Goal: Contribute content: Add original content to the website for others to see

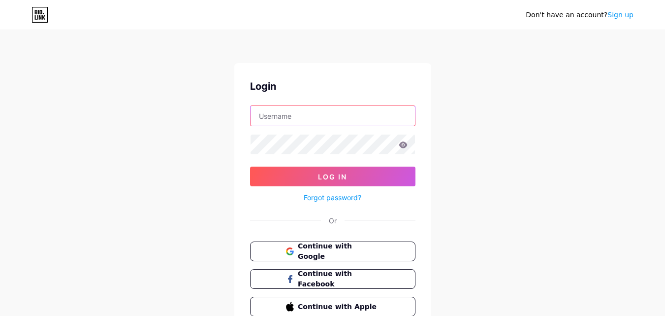
click at [350, 115] on input "text" at bounding box center [333, 116] width 164 height 20
type input "[EMAIL_ADDRESS][DOMAIN_NAME]"
click at [326, 164] on form "[EMAIL_ADDRESS][DOMAIN_NAME] Log In Forgot password?" at bounding box center [332, 154] width 165 height 98
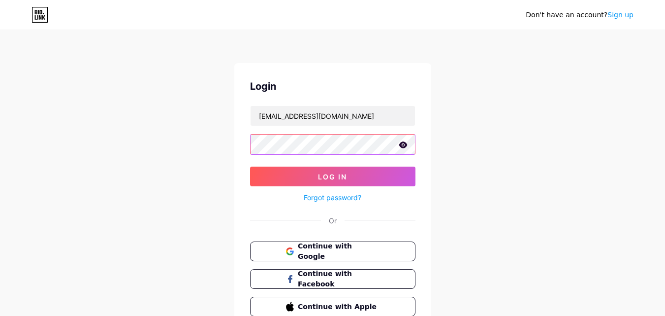
click at [250, 166] on button "Log In" at bounding box center [332, 176] width 165 height 20
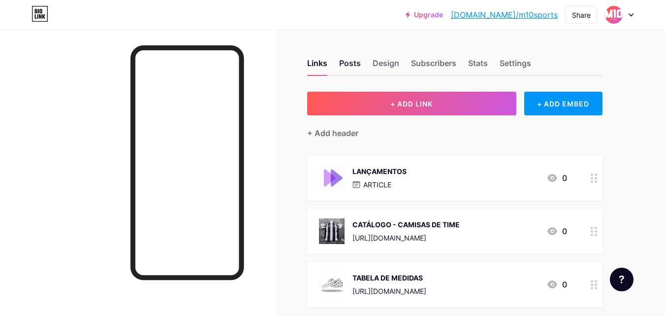
click at [358, 66] on div "Posts" at bounding box center [350, 66] width 22 height 18
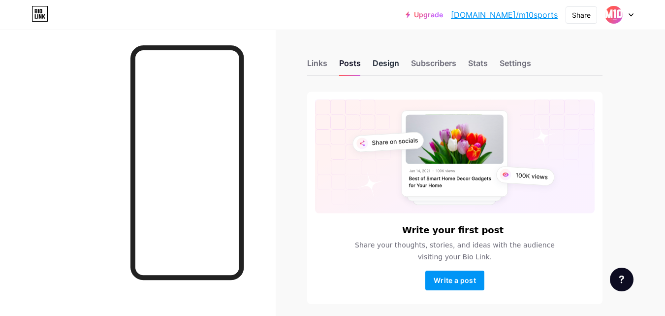
click at [383, 63] on div "Design" at bounding box center [386, 66] width 27 height 18
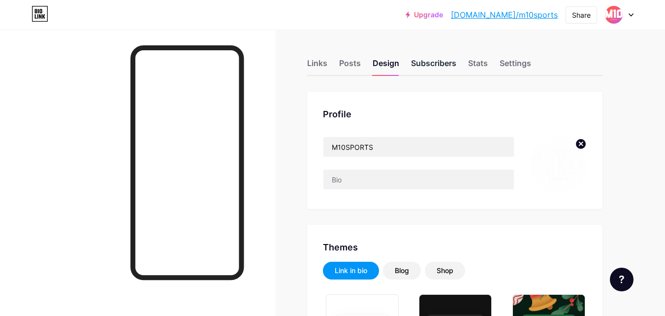
click at [430, 68] on div "Subscribers" at bounding box center [433, 66] width 45 height 18
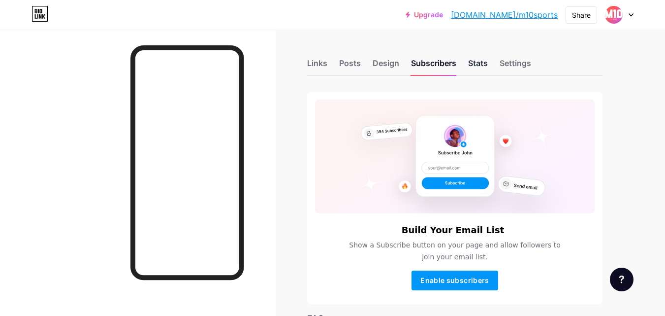
click at [478, 65] on div "Stats" at bounding box center [478, 66] width 20 height 18
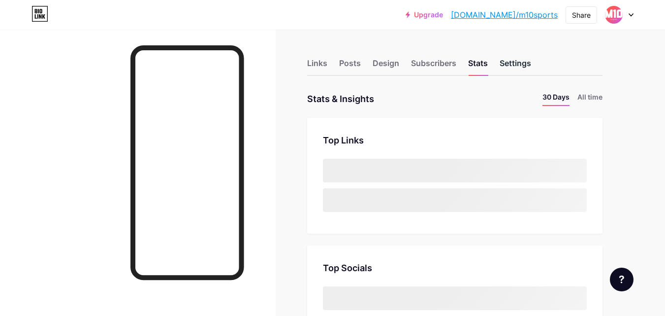
scroll to position [316, 665]
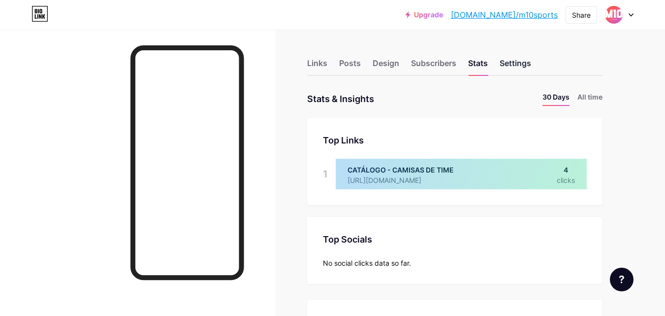
click at [530, 62] on div "Settings" at bounding box center [516, 66] width 32 height 18
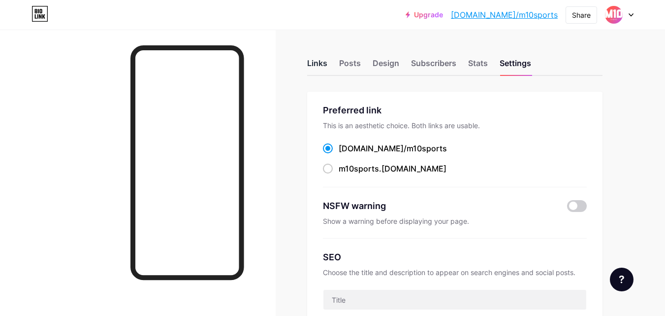
click at [319, 61] on div "Links" at bounding box center [317, 66] width 20 height 18
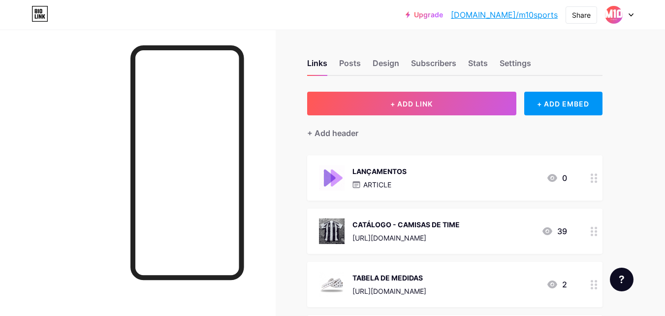
scroll to position [49, 0]
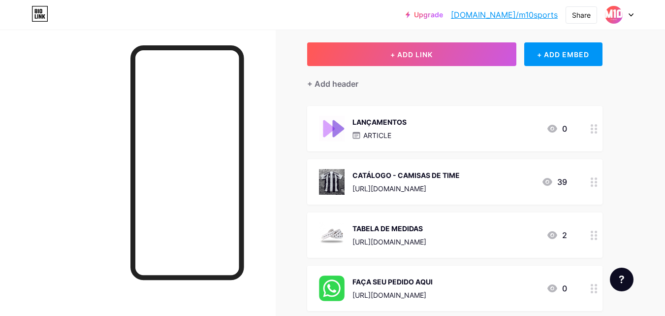
click at [460, 177] on div "CATÁLOGO - CAMISAS DE TIME" at bounding box center [405, 175] width 107 height 10
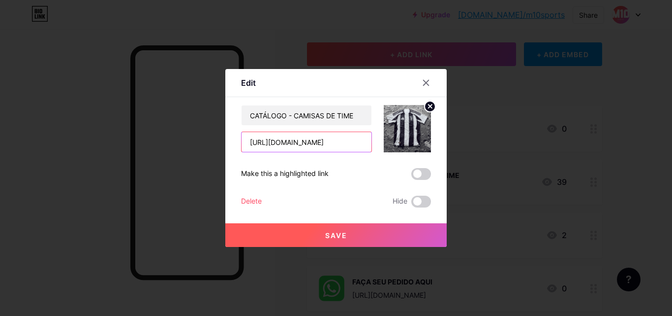
click at [325, 141] on input "[URL][DOMAIN_NAME]" at bounding box center [307, 142] width 130 height 20
click at [429, 79] on icon at bounding box center [426, 83] width 8 height 8
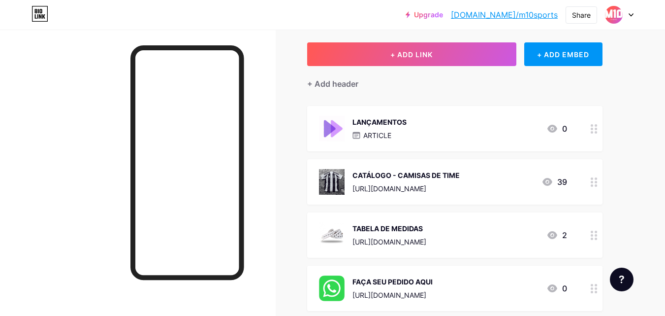
scroll to position [98, 0]
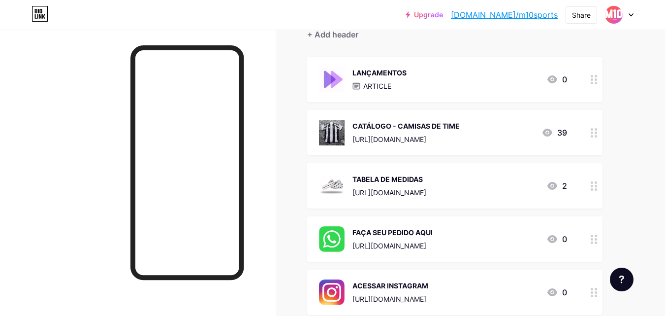
click at [404, 189] on div "[URL][DOMAIN_NAME]" at bounding box center [389, 192] width 74 height 10
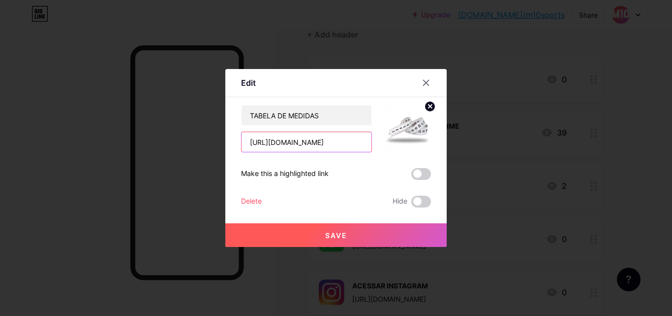
click at [354, 142] on input "[URL][DOMAIN_NAME]" at bounding box center [307, 142] width 130 height 20
click at [425, 85] on icon at bounding box center [426, 83] width 8 height 8
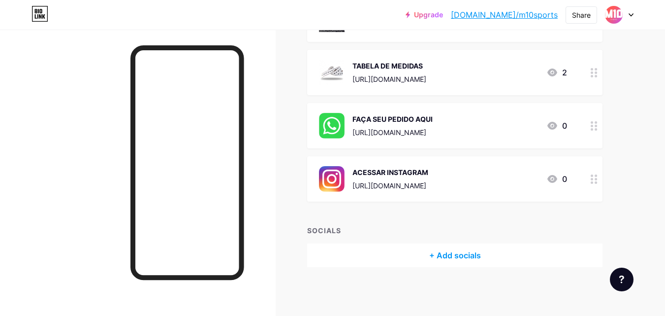
scroll to position [0, 0]
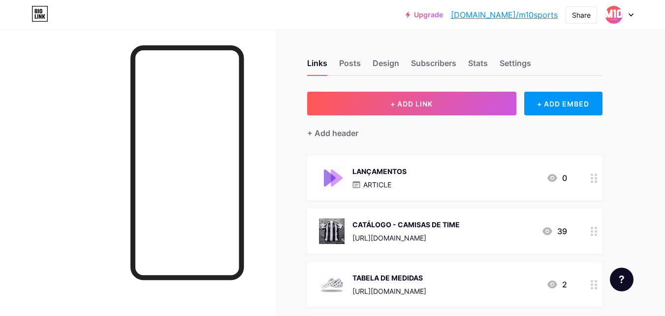
click at [627, 16] on div at bounding box center [619, 15] width 29 height 18
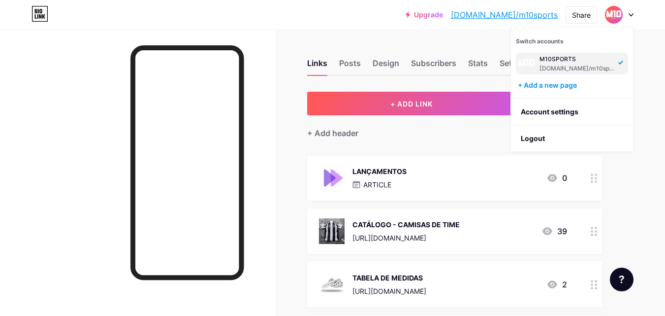
click at [651, 95] on div "Upgrade [DOMAIN_NAME]/m10spo... [DOMAIN_NAME]/m10sports Share Switch accounts M…" at bounding box center [332, 264] width 665 height 528
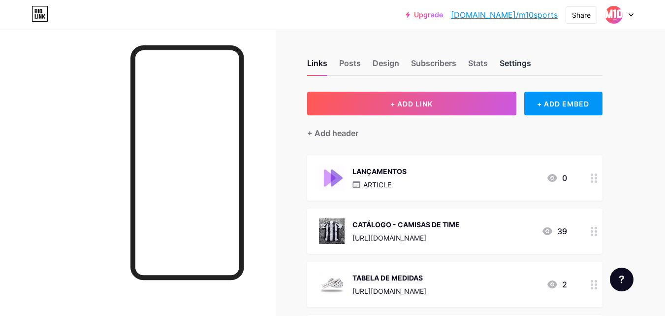
click at [505, 61] on div "Settings" at bounding box center [516, 66] width 32 height 18
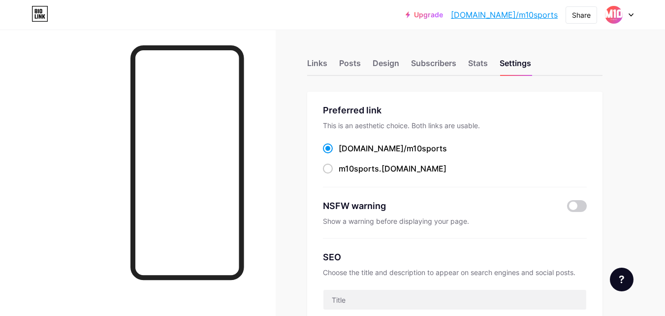
click at [459, 61] on div "Links Posts Design Subscribers Stats Settings" at bounding box center [454, 58] width 295 height 34
click at [468, 63] on div "Stats" at bounding box center [478, 66] width 20 height 18
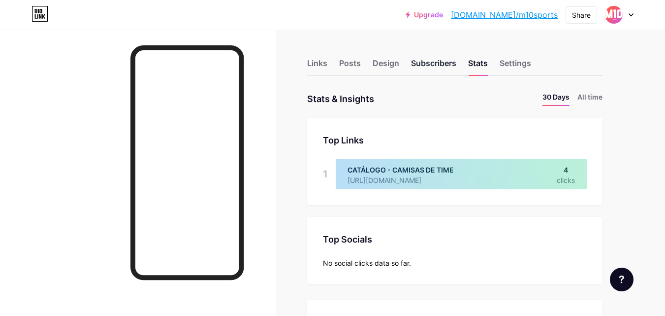
click at [427, 62] on div "Subscribers" at bounding box center [433, 66] width 45 height 18
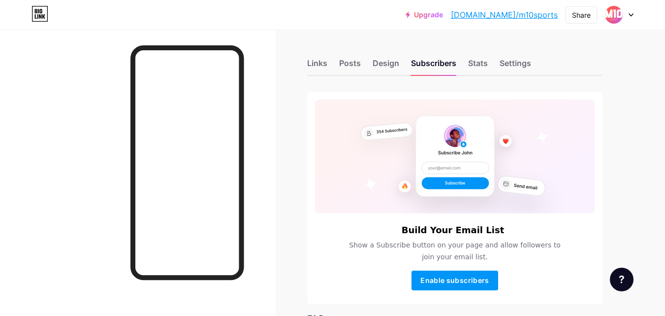
click at [368, 69] on div "Links Posts Design Subscribers Stats Settings" at bounding box center [454, 58] width 295 height 34
click at [374, 64] on div "Design" at bounding box center [386, 66] width 27 height 18
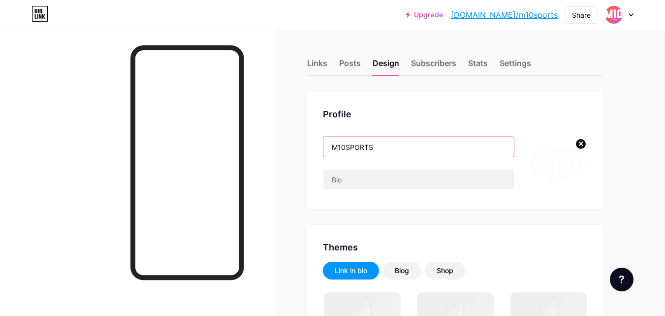
click at [392, 142] on input "M10SPORTS" at bounding box center [418, 147] width 190 height 20
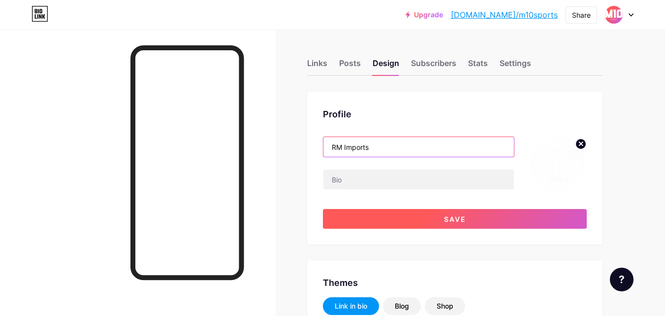
type input "RM Imports"
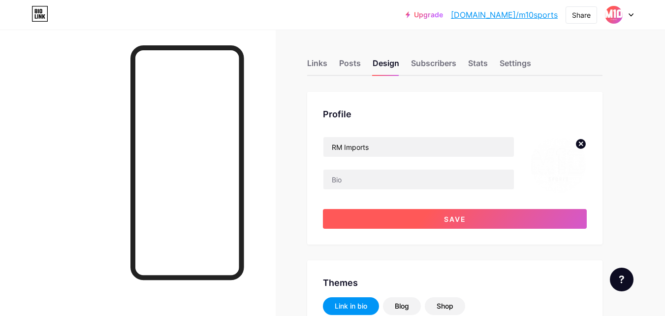
click at [458, 220] on span "Save" at bounding box center [455, 219] width 22 height 8
type input "#ffffff"
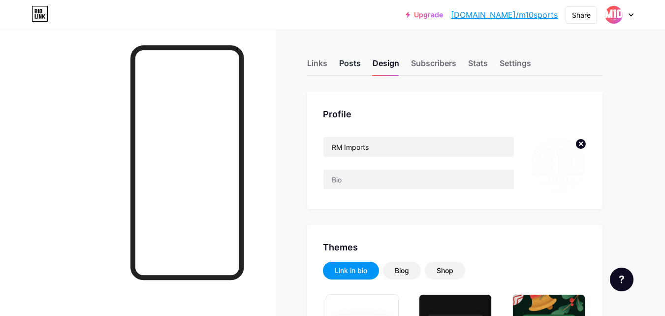
click at [351, 70] on div "Posts" at bounding box center [350, 66] width 22 height 18
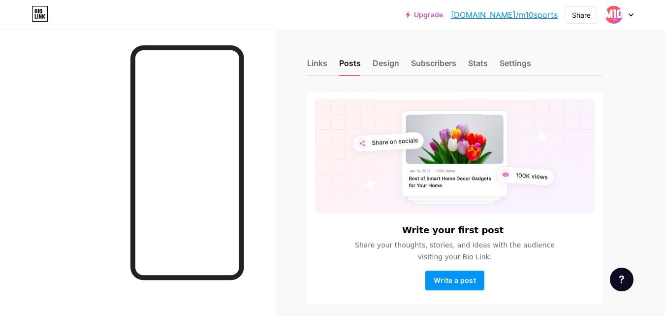
click at [371, 58] on div "Links Posts Design Subscribers Stats Settings" at bounding box center [454, 58] width 295 height 34
click at [377, 60] on div "Design" at bounding box center [386, 66] width 27 height 18
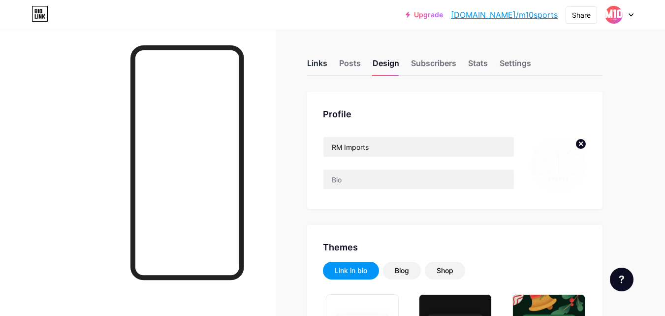
click at [312, 60] on div "Links" at bounding box center [317, 66] width 20 height 18
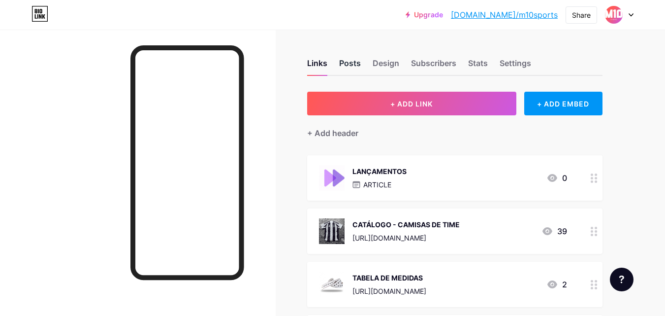
click at [347, 60] on div "Posts" at bounding box center [350, 66] width 22 height 18
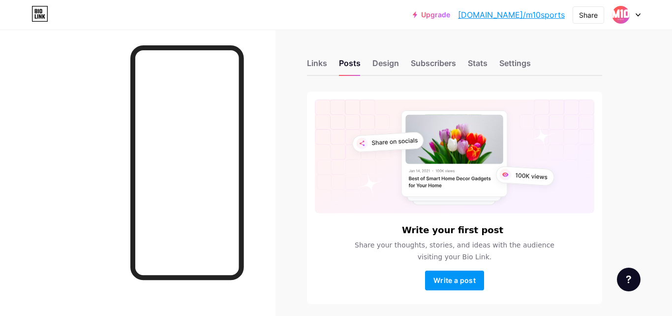
click at [332, 59] on div "Links Posts Design Subscribers Stats Settings" at bounding box center [454, 58] width 295 height 34
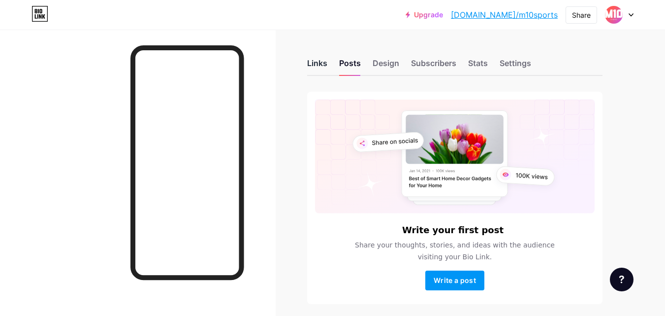
click at [326, 62] on div "Links" at bounding box center [317, 66] width 20 height 18
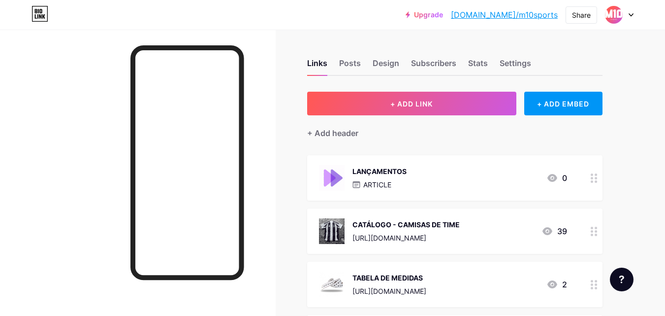
click at [443, 236] on div "[URL][DOMAIN_NAME]" at bounding box center [405, 237] width 107 height 10
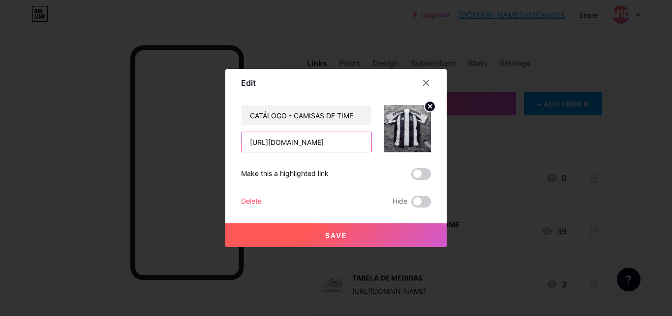
click at [335, 141] on input "[URL][DOMAIN_NAME]" at bounding box center [307, 142] width 130 height 20
click at [430, 87] on div at bounding box center [426, 83] width 18 height 18
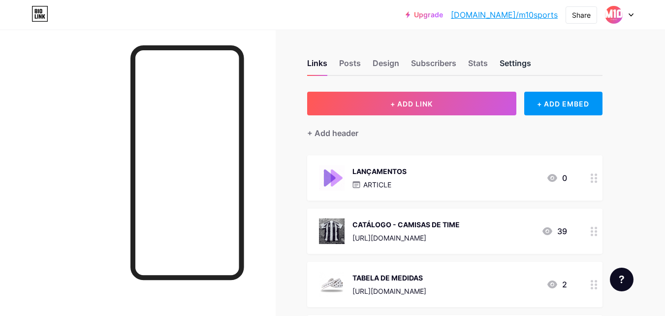
click at [505, 59] on div "Settings" at bounding box center [516, 66] width 32 height 18
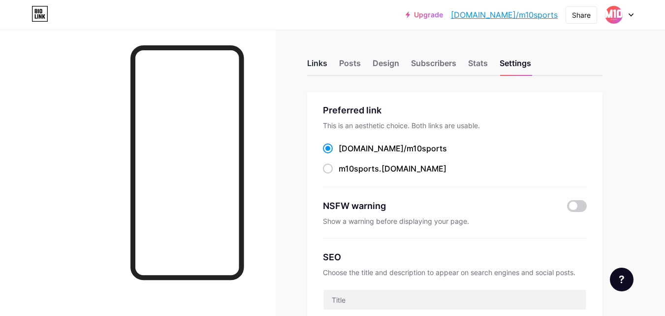
click at [322, 65] on div "Links" at bounding box center [317, 66] width 20 height 18
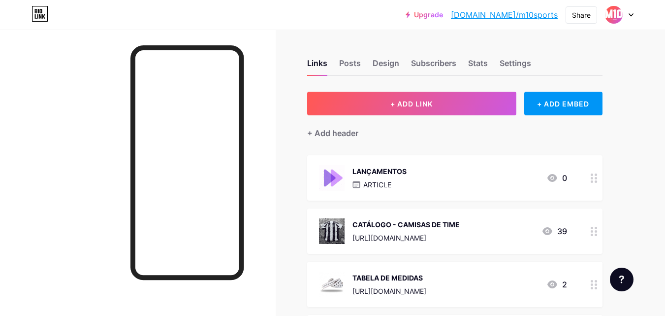
click at [382, 183] on p "ARTICLE" at bounding box center [377, 184] width 28 height 10
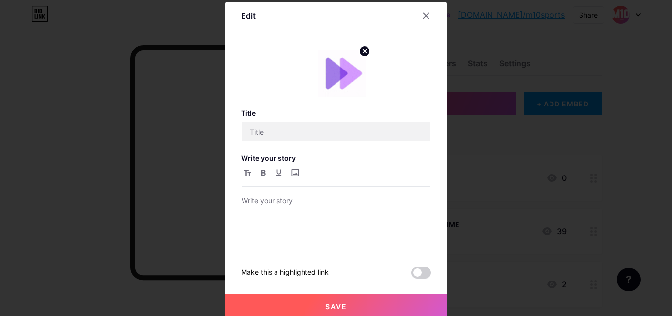
type input "LANÇAMENTOS"
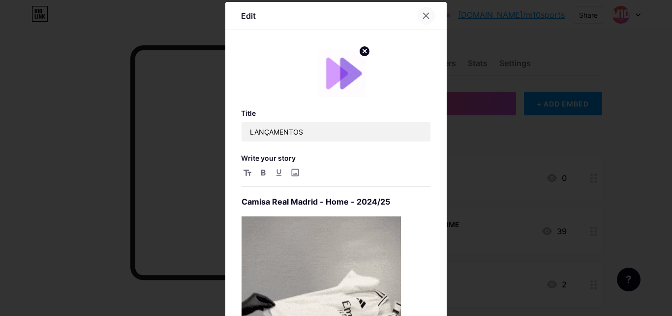
click at [417, 19] on div at bounding box center [426, 16] width 18 height 18
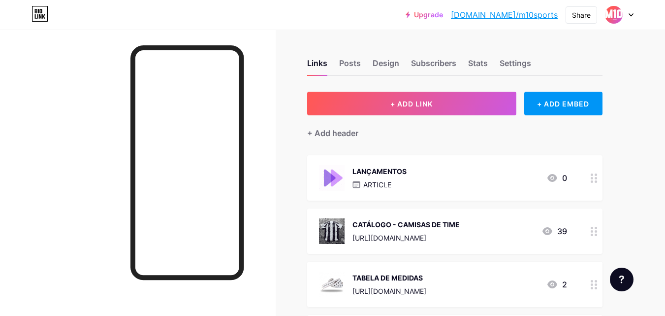
click at [434, 234] on div "[URL][DOMAIN_NAME]" at bounding box center [405, 237] width 107 height 10
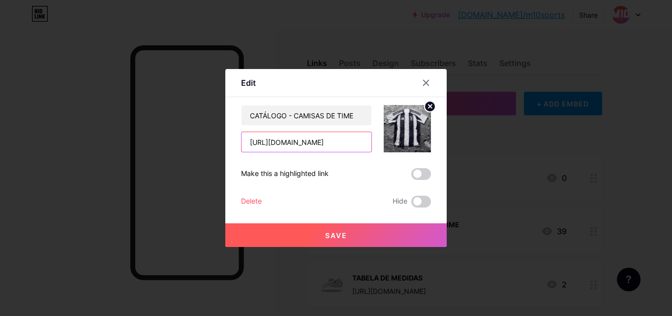
click at [325, 140] on input "[URL][DOMAIN_NAME]" at bounding box center [307, 142] width 130 height 20
click at [430, 84] on div at bounding box center [426, 83] width 18 height 18
